Goal: Find specific page/section: Find specific page/section

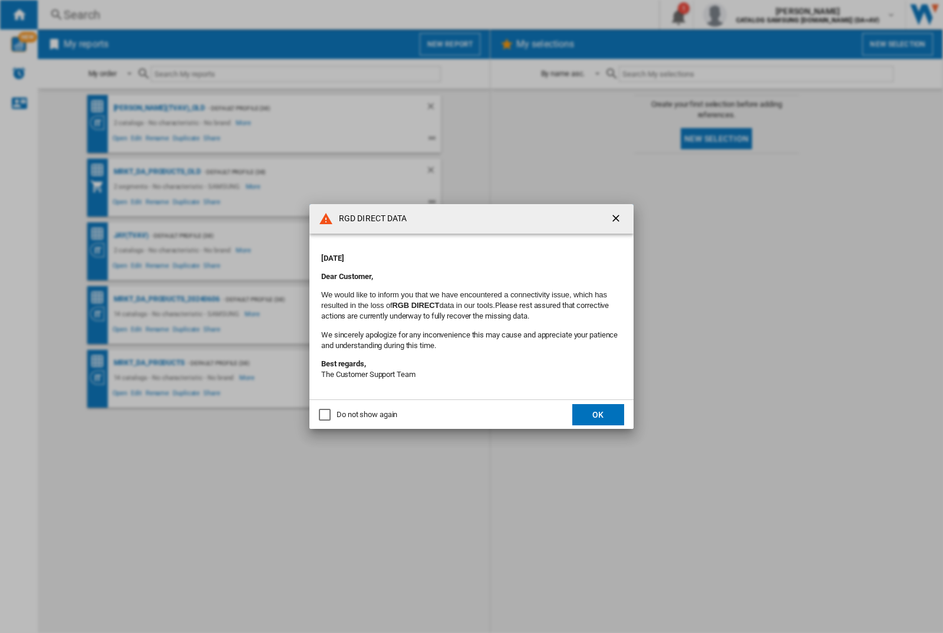
click at [751, 15] on div "RGD DIRECT DATA [DATE] Dear Customer, We would like to inform you that we have …" at bounding box center [471, 316] width 943 height 633
click at [751, 15] on div "RGD DIRECT DATA Monday, September 22, 2025 Dear Customer, We would like to info…" at bounding box center [471, 316] width 943 height 633
click at [751, 15] on div "RGD DIRECT DATA [DATE] Dear Customer, We would like to inform you that we have …" at bounding box center [471, 316] width 943 height 633
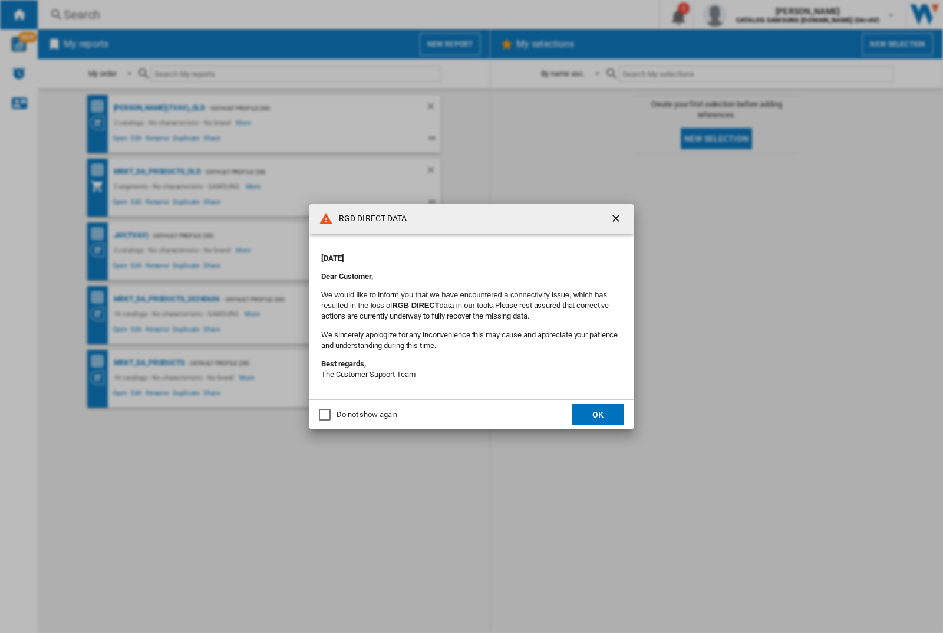
click at [751, 15] on div "RGD DIRECT DATA [DATE] Dear Customer, We would like to inform you that we have …" at bounding box center [471, 316] width 943 height 633
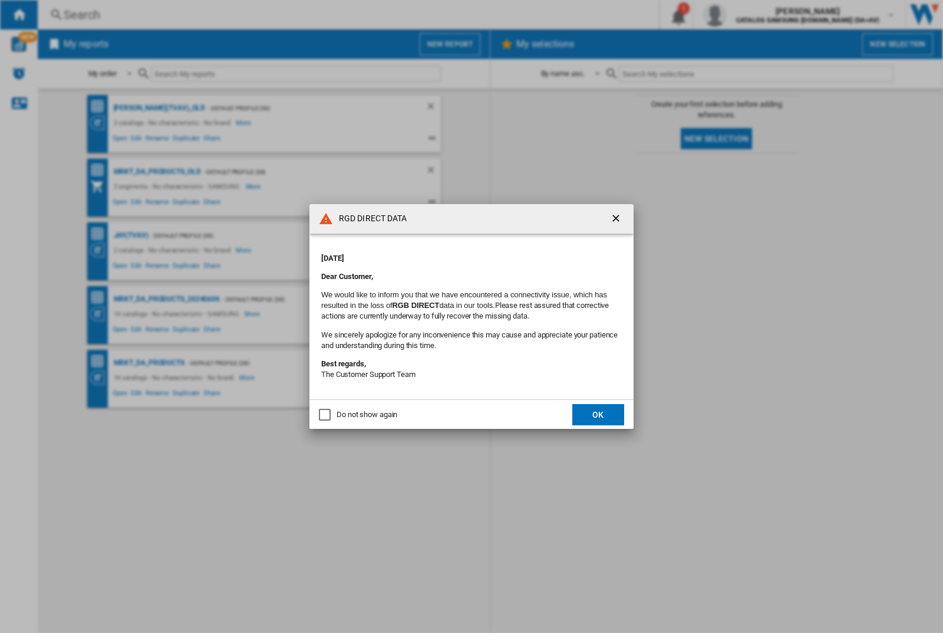
click at [751, 15] on div "RGD DIRECT DATA [DATE] Dear Customer, We would like to inform you that we have …" at bounding box center [471, 316] width 943 height 633
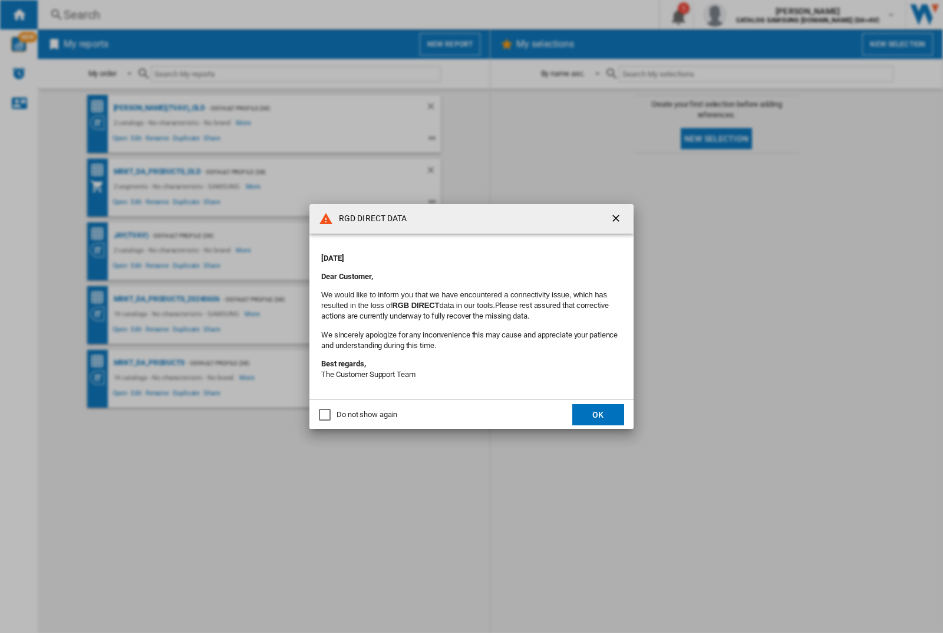
click at [751, 15] on div "RGD DIRECT DATA [DATE] Dear Customer, We would like to inform you that we have …" at bounding box center [471, 316] width 943 height 633
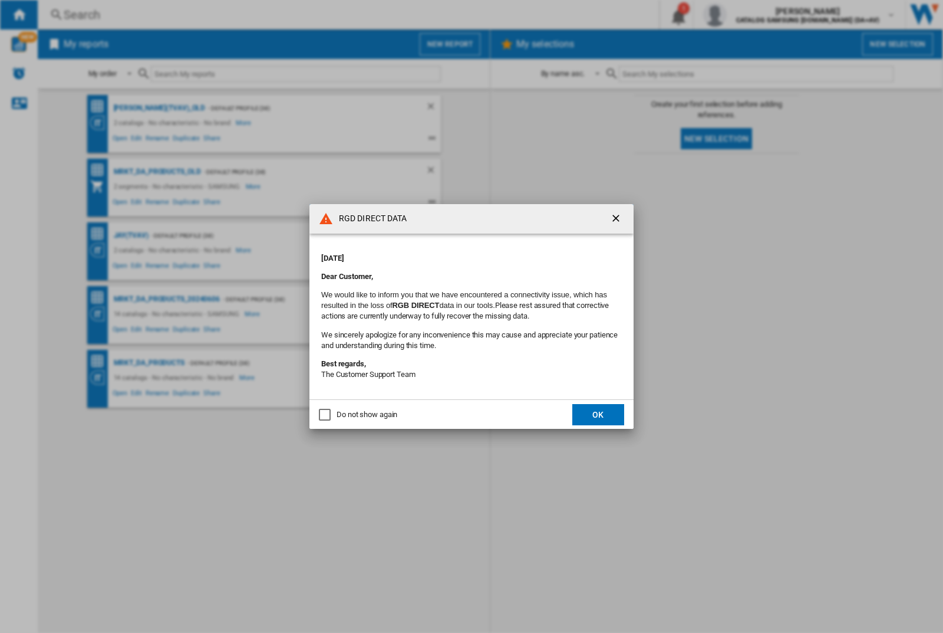
click at [751, 15] on div "RGD DIRECT DATA [DATE] Dear Customer, We would like to inform you that we have …" at bounding box center [471, 316] width 943 height 633
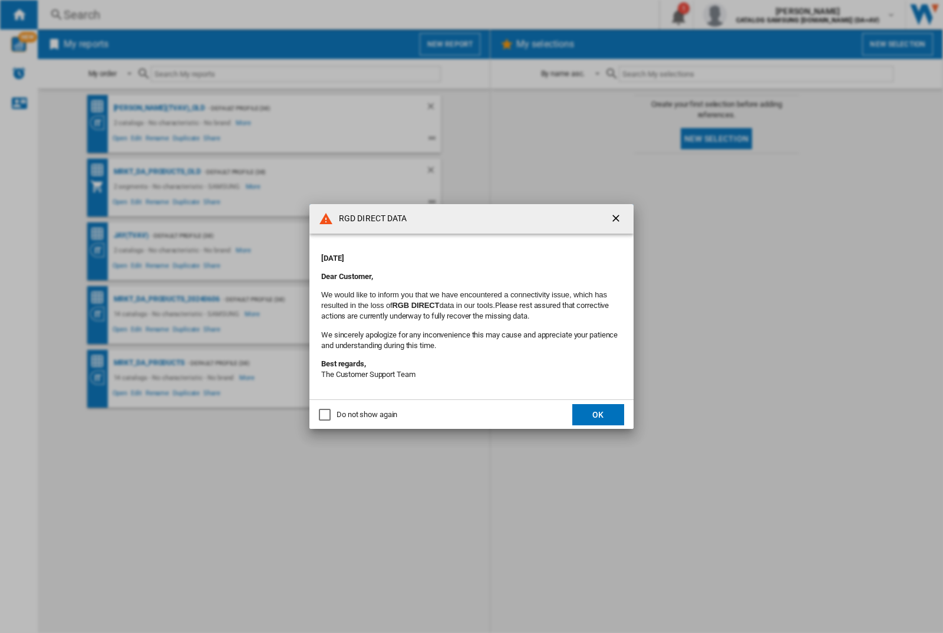
click at [751, 15] on div "RGD DIRECT DATA [DATE] Dear Customer, We would like to inform you that we have …" at bounding box center [471, 316] width 943 height 633
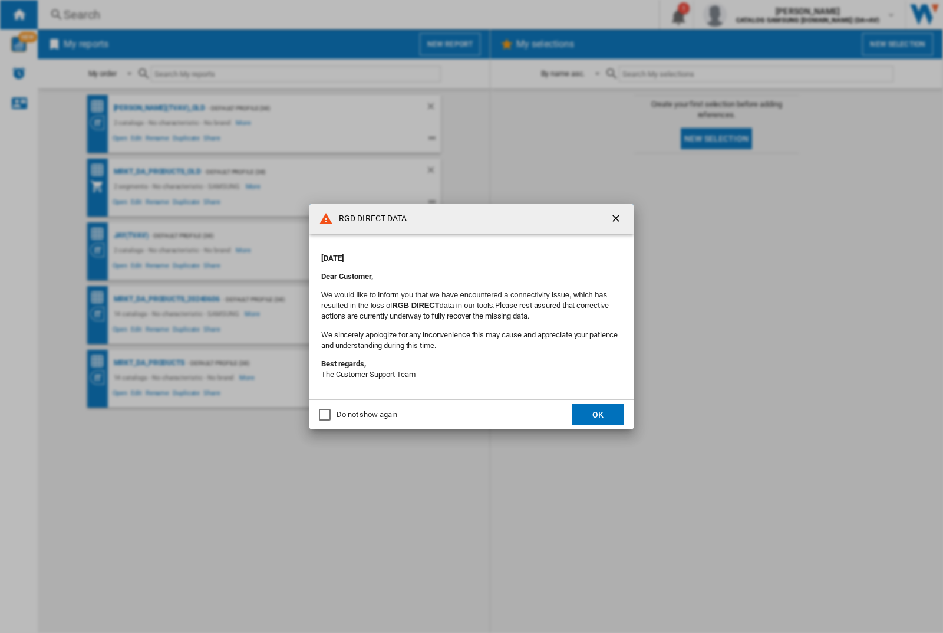
click at [751, 15] on div "RGD DIRECT DATA [DATE] Dear Customer, We would like to inform you that we have …" at bounding box center [471, 316] width 943 height 633
